Goal: Navigation & Orientation: Find specific page/section

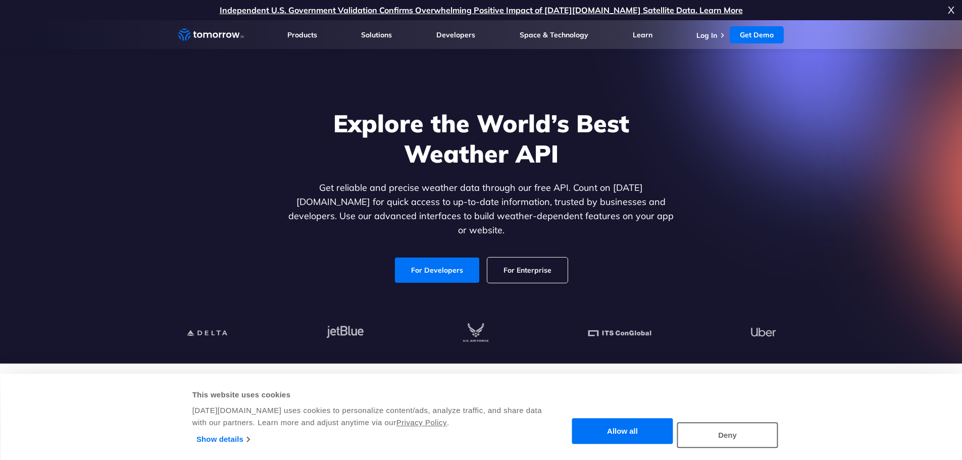
click at [627, 435] on button "Allow all" at bounding box center [622, 432] width 101 height 26
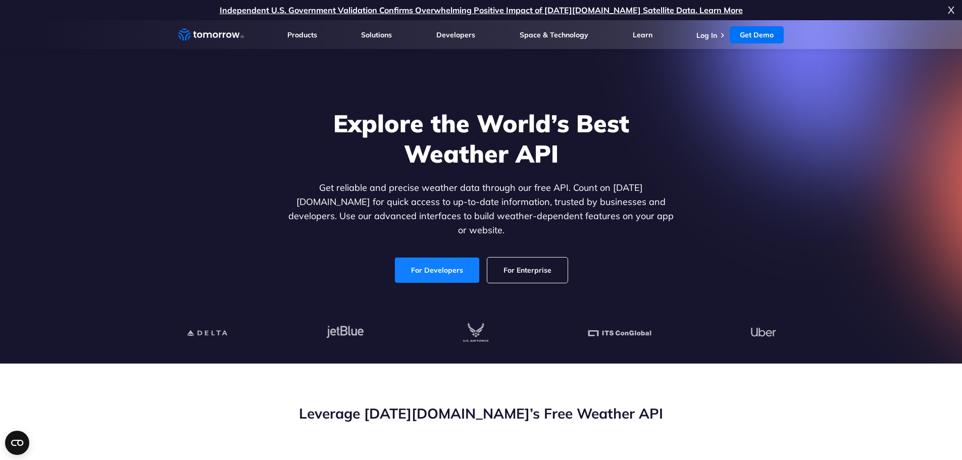
click at [443, 266] on link "For Developers" at bounding box center [437, 270] width 84 height 25
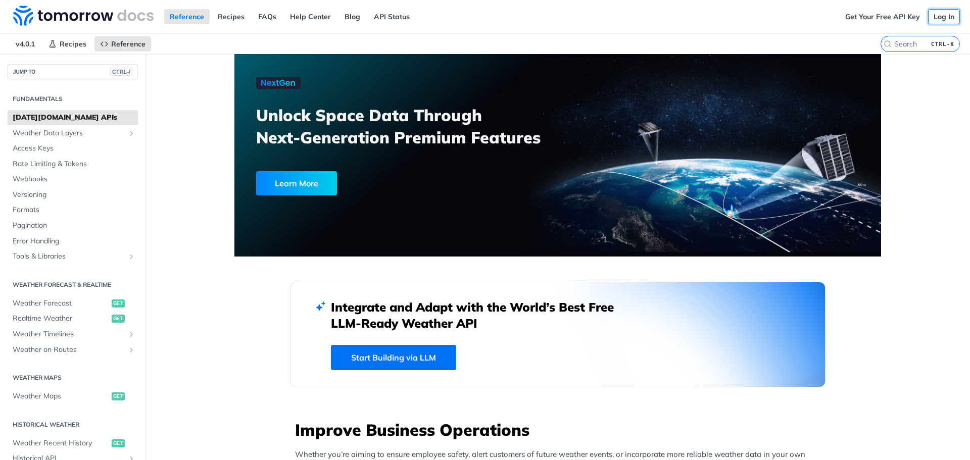
click at [934, 15] on link "Log In" at bounding box center [944, 16] width 32 height 15
